Goal: Book appointment/travel/reservation

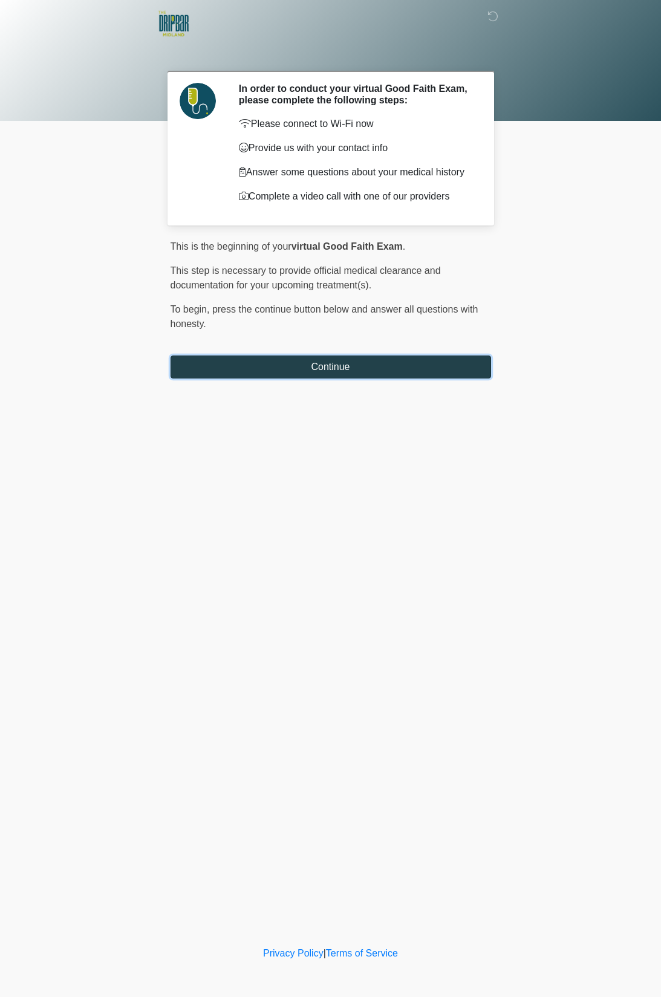
click at [465, 370] on button "Continue" at bounding box center [330, 366] width 320 height 23
click at [402, 363] on button "Continue" at bounding box center [330, 366] width 320 height 23
click at [430, 366] on button "Continue" at bounding box center [330, 366] width 320 height 23
click at [354, 369] on button "Continue" at bounding box center [330, 366] width 320 height 23
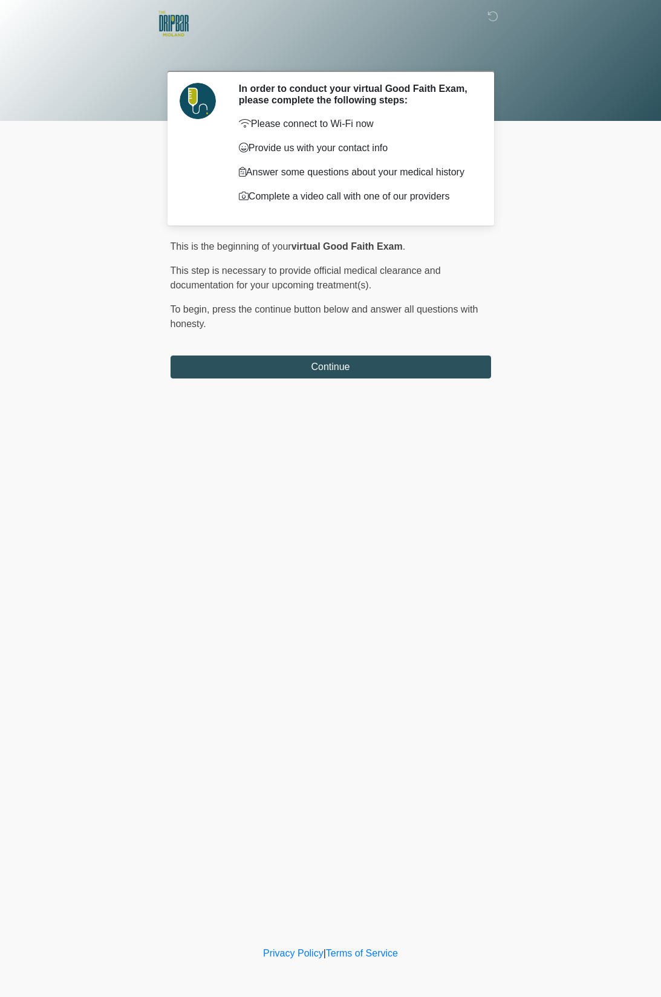
click at [510, 430] on div "‎ ‎ In order to conduct your virtual Good Faith Exam, please complete the follo…" at bounding box center [330, 471] width 363 height 919
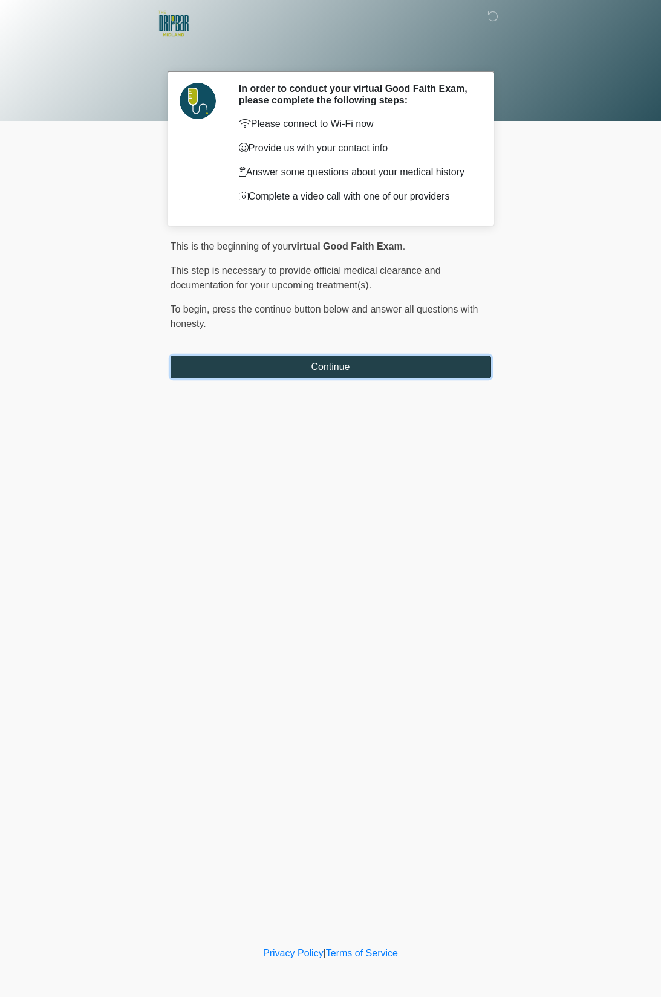
click at [454, 370] on button "Continue" at bounding box center [330, 366] width 320 height 23
click at [299, 366] on button "Continue" at bounding box center [330, 366] width 320 height 23
